Goal: Task Accomplishment & Management: Complete application form

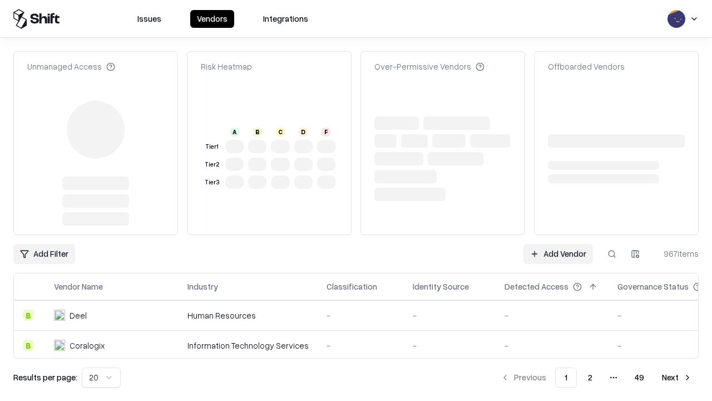
click at [558, 244] on link "Add Vendor" at bounding box center [559, 254] width 70 height 20
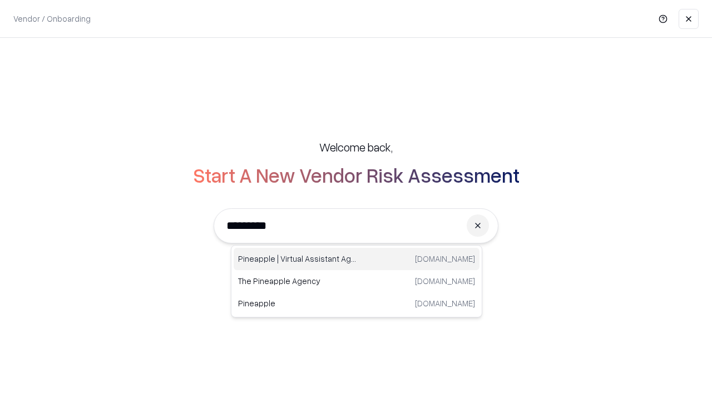
click at [357, 259] on div "Pineapple | Virtual Assistant Agency [DOMAIN_NAME]" at bounding box center [357, 259] width 246 height 22
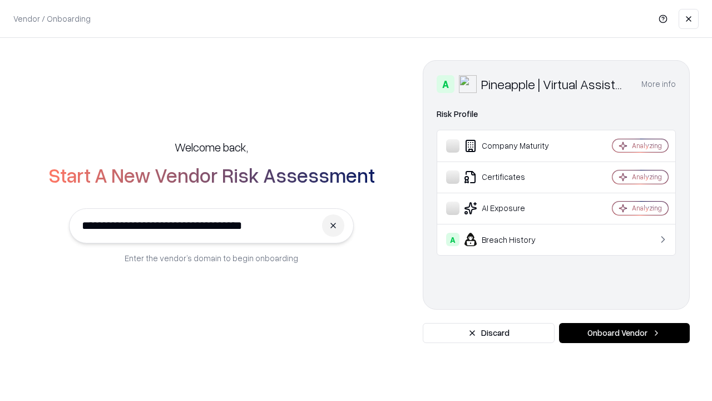
type input "**********"
click at [624, 333] on button "Onboard Vendor" at bounding box center [624, 333] width 131 height 20
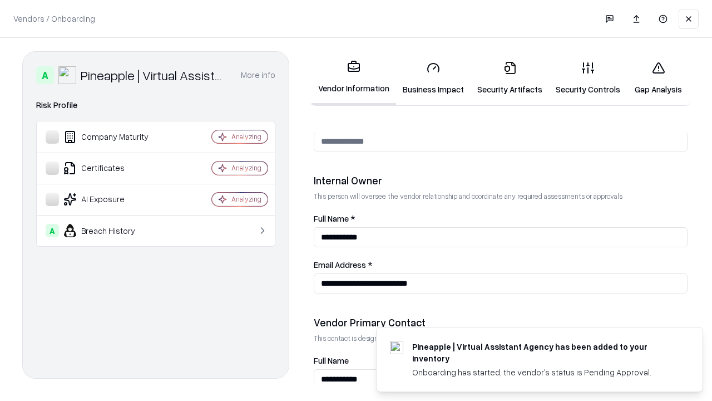
scroll to position [576, 0]
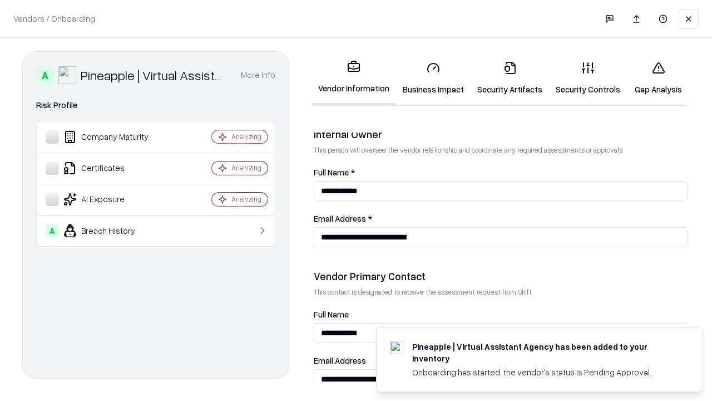
click at [433, 78] on link "Business Impact" at bounding box center [433, 78] width 75 height 52
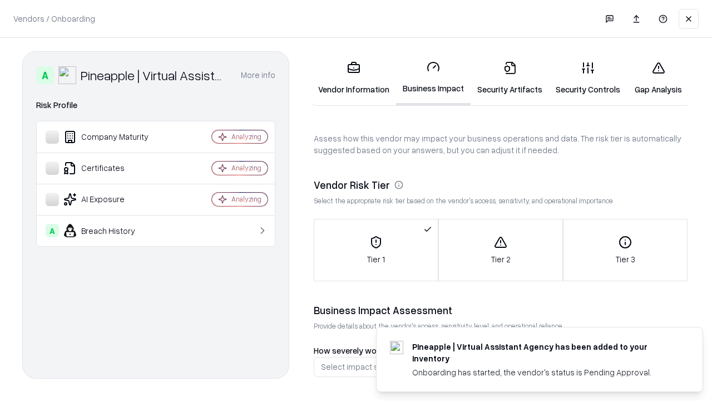
click at [510, 78] on link "Security Artifacts" at bounding box center [510, 78] width 78 height 52
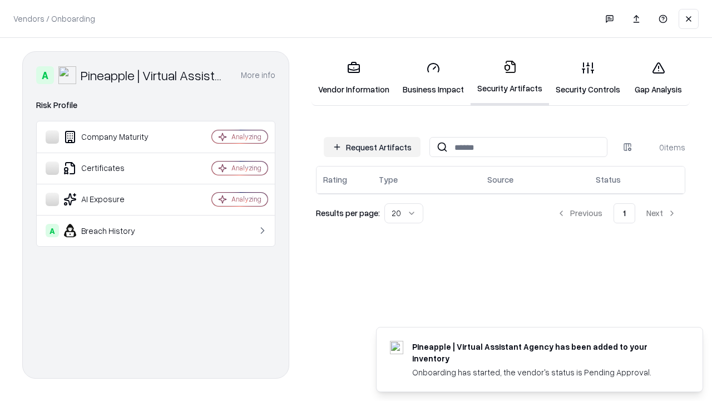
click at [372, 147] on button "Request Artifacts" at bounding box center [372, 147] width 97 height 20
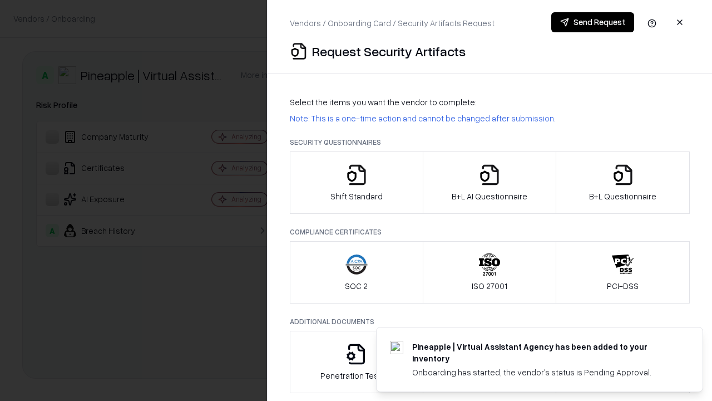
click at [356, 183] on icon "button" at bounding box center [357, 175] width 22 height 22
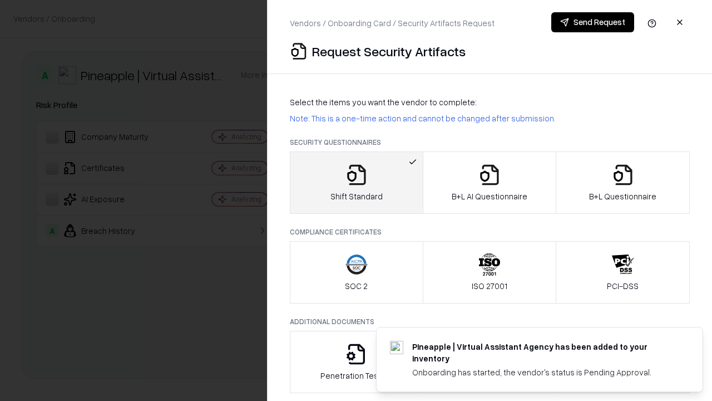
click at [593, 22] on button "Send Request" at bounding box center [592, 22] width 83 height 20
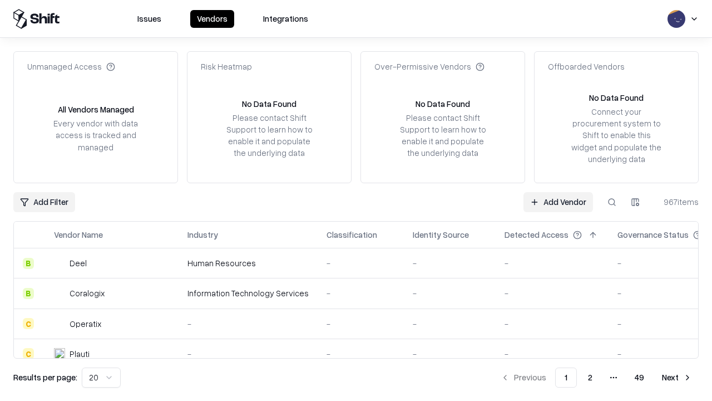
click at [612, 201] on button at bounding box center [612, 202] width 20 height 20
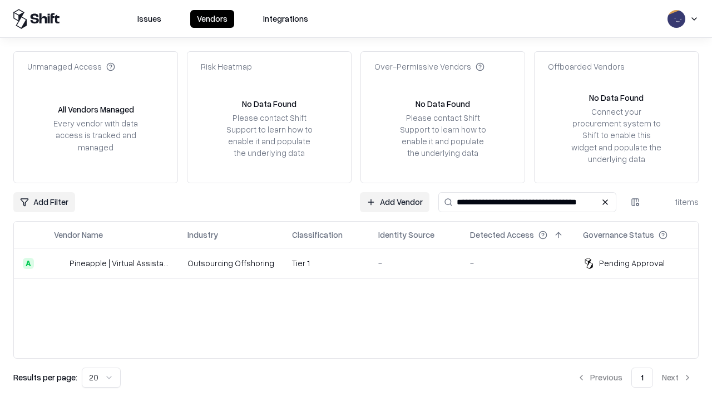
type input "**********"
click at [363, 263] on td "Tier 1" at bounding box center [326, 263] width 86 height 30
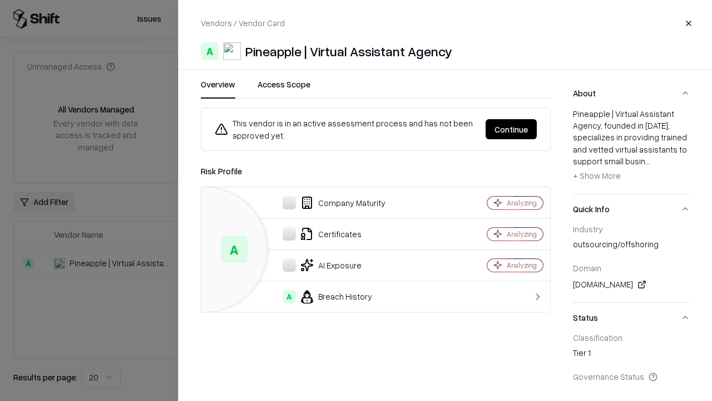
click at [511, 129] on button "Continue" at bounding box center [511, 129] width 51 height 20
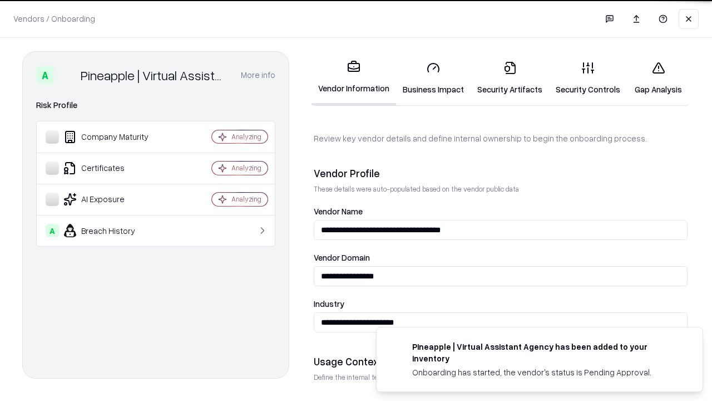
click at [510, 78] on link "Security Artifacts" at bounding box center [510, 78] width 78 height 52
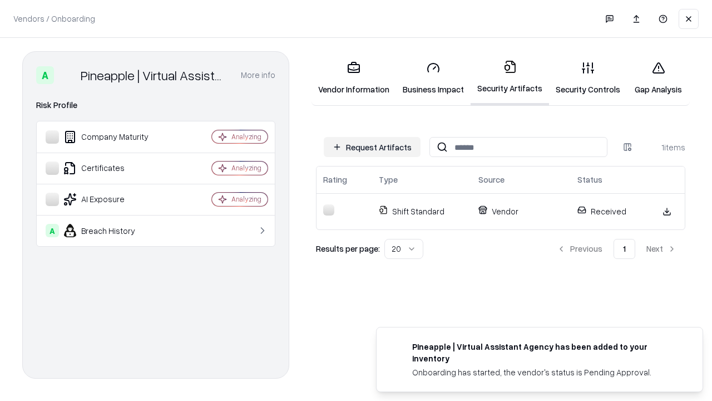
click at [588, 78] on link "Security Controls" at bounding box center [588, 78] width 78 height 52
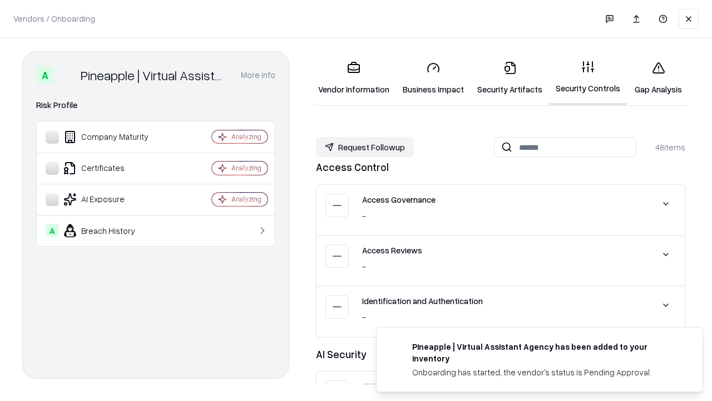
click at [365, 147] on button "Request Followup" at bounding box center [365, 147] width 98 height 20
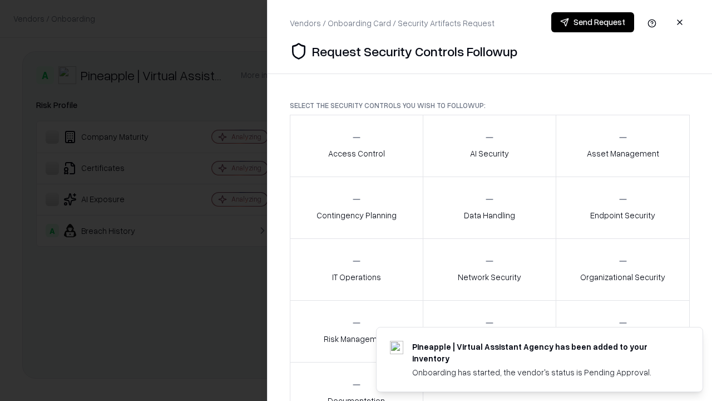
click at [356, 146] on div "Access Control" at bounding box center [356, 145] width 57 height 27
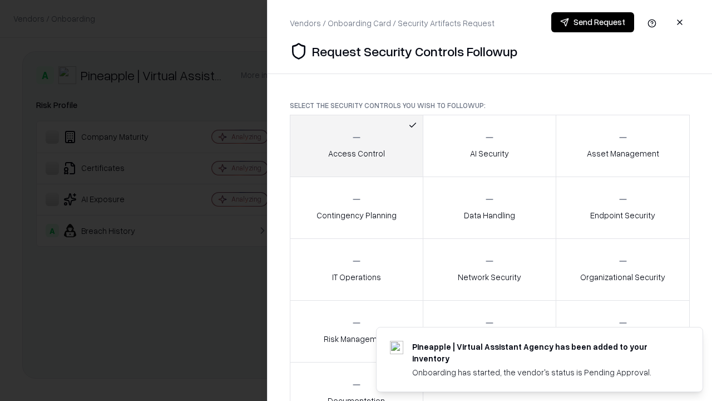
click at [593, 22] on button "Send Request" at bounding box center [592, 22] width 83 height 20
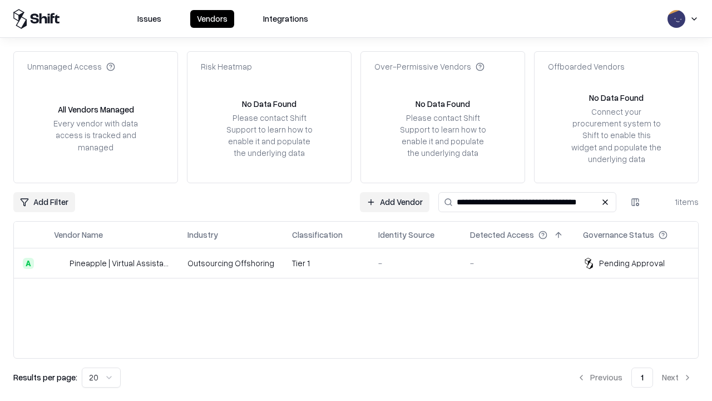
type input "**********"
click at [363, 263] on td "Tier 1" at bounding box center [326, 263] width 86 height 30
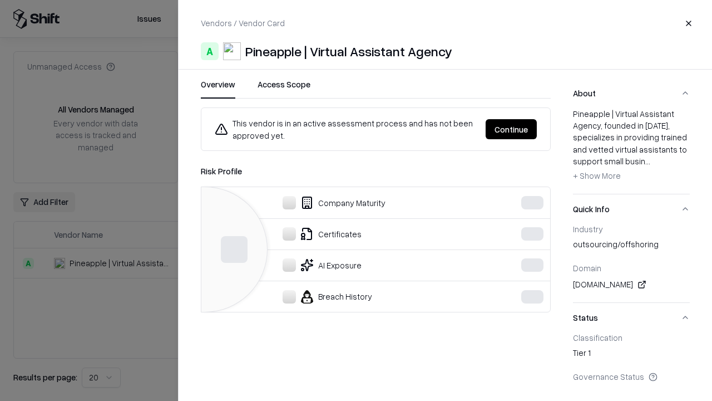
click at [537, 129] on button "Continue" at bounding box center [511, 129] width 51 height 20
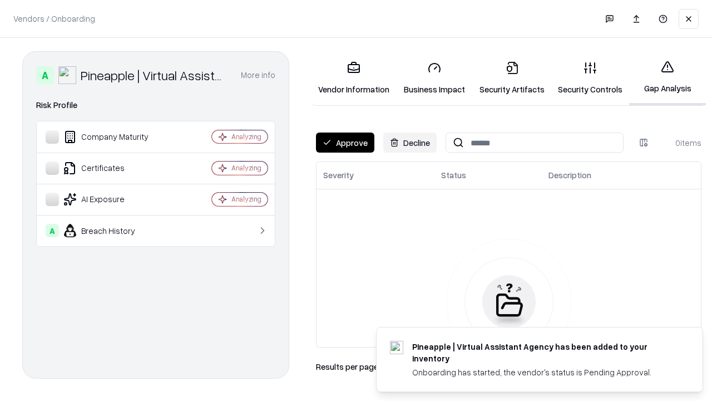
click at [345, 142] on button "Approve" at bounding box center [345, 142] width 58 height 20
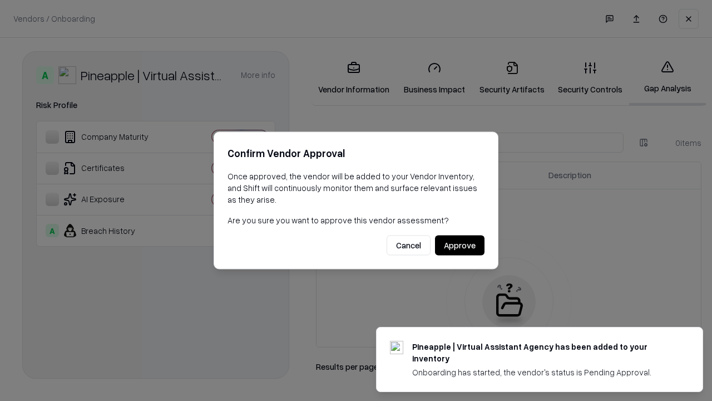
click at [460, 245] on button "Approve" at bounding box center [460, 245] width 50 height 20
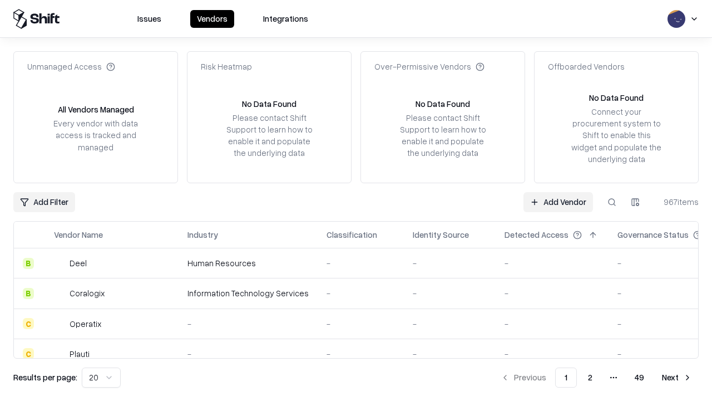
type input "**********"
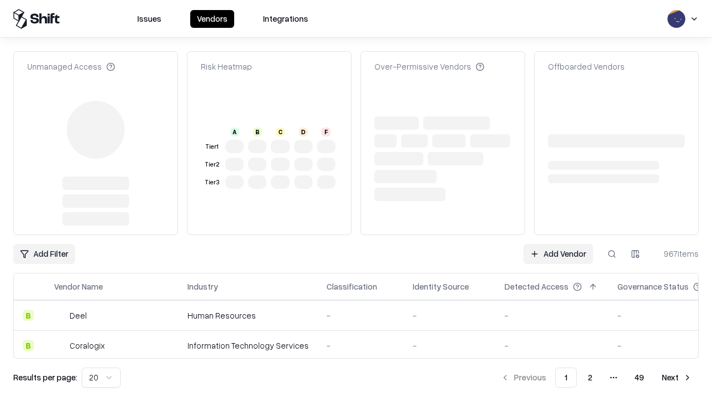
click at [558, 254] on link "Add Vendor" at bounding box center [559, 254] width 70 height 20
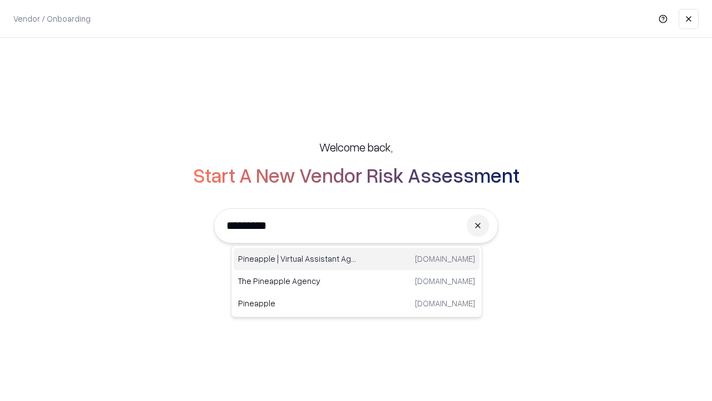
click at [357, 259] on div "Pineapple | Virtual Assistant Agency trypineapple.com" at bounding box center [357, 259] width 246 height 22
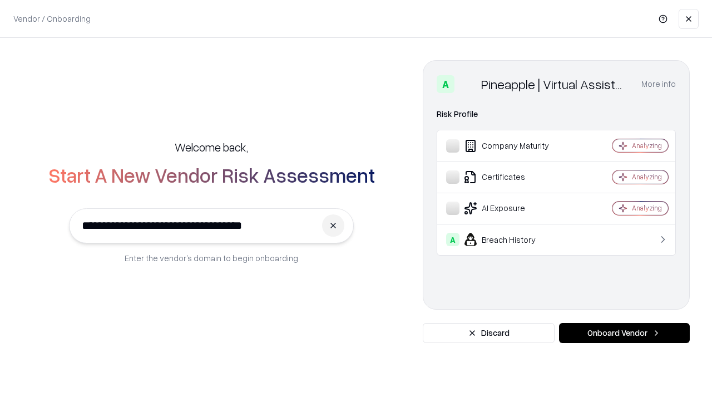
type input "**********"
click at [624, 333] on button "Onboard Vendor" at bounding box center [624, 333] width 131 height 20
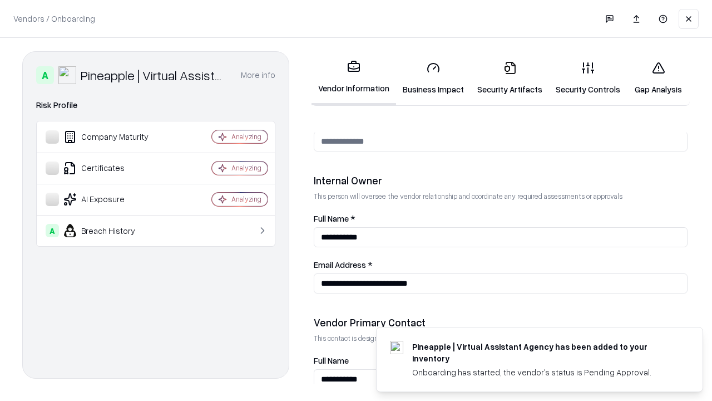
scroll to position [576, 0]
